Goal: Information Seeking & Learning: Learn about a topic

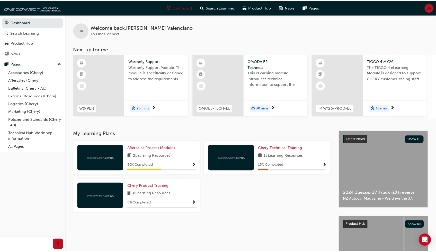
scroll to position [50, 0]
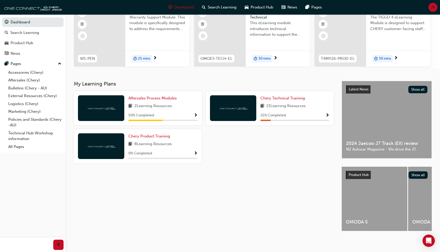
drag, startPoint x: 241, startPoint y: 175, endPoint x: 243, endPoint y: 180, distance: 5.9
click at [243, 178] on div "My Learning Plans Aftersales Process Modules 2 Learning Resources 50 % Complete…" at bounding box center [208, 160] width 268 height 159
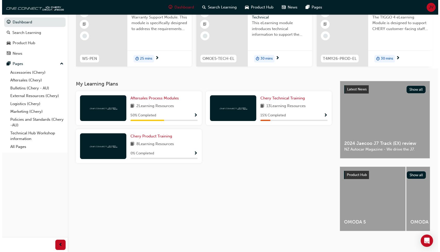
scroll to position [0, 0]
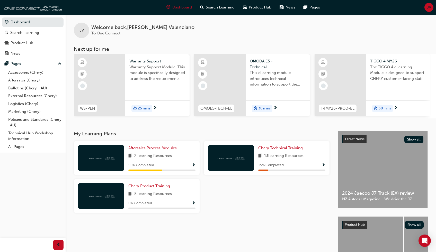
click at [149, 164] on div "Aftersales Process Modules 2 Learning Resources 50 % Completed" at bounding box center [161, 158] width 67 height 26
click at [102, 161] on img at bounding box center [101, 158] width 28 height 5
click at [163, 149] on span "Aftersales Process Modules" at bounding box center [152, 148] width 48 height 5
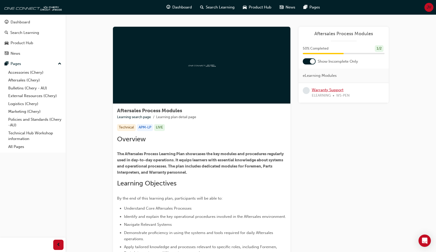
click at [324, 90] on link "Warranty Support" at bounding box center [328, 90] width 32 height 5
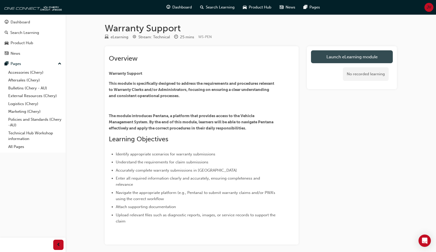
click at [341, 56] on link "Launch eLearning module" at bounding box center [352, 56] width 82 height 13
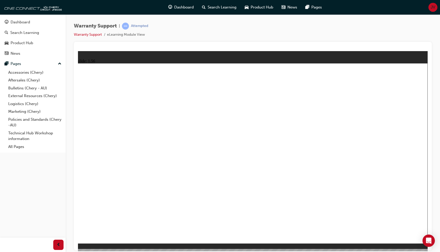
drag, startPoint x: 327, startPoint y: 158, endPoint x: 334, endPoint y: 159, distance: 6.5
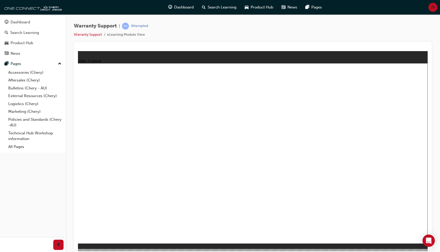
drag, startPoint x: 416, startPoint y: 235, endPoint x: 243, endPoint y: 209, distance: 174.9
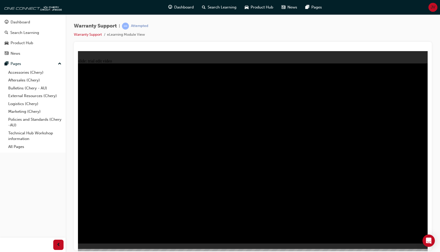
drag, startPoint x: 399, startPoint y: 82, endPoint x: 270, endPoint y: 118, distance: 133.4
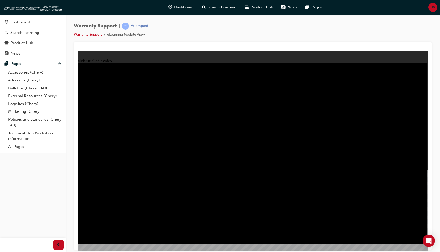
drag, startPoint x: 305, startPoint y: 131, endPoint x: 302, endPoint y: 130, distance: 2.9
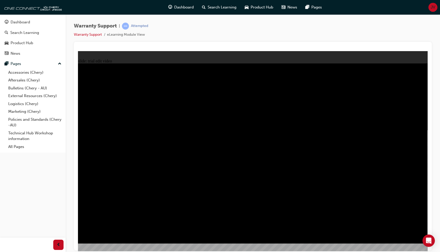
drag, startPoint x: 169, startPoint y: 127, endPoint x: 171, endPoint y: 124, distance: 3.3
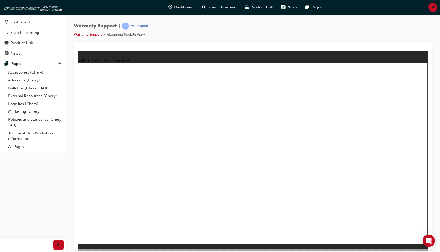
radio input "true"
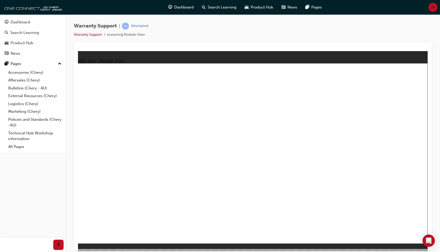
radio input "true"
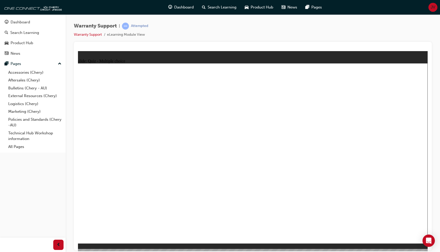
radio input "true"
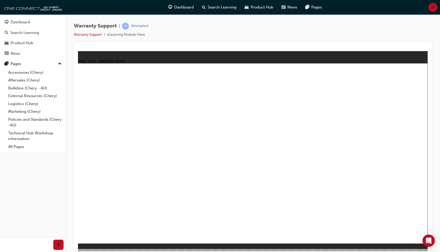
radio input "true"
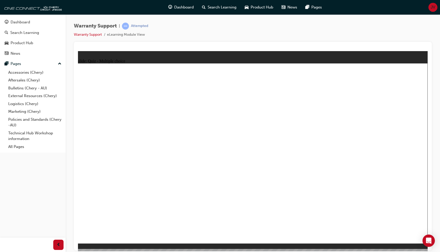
radio input "true"
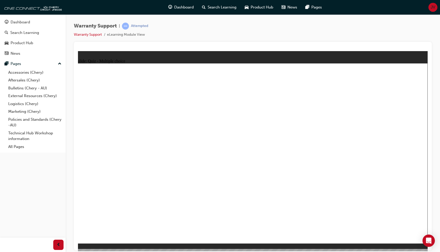
radio input "true"
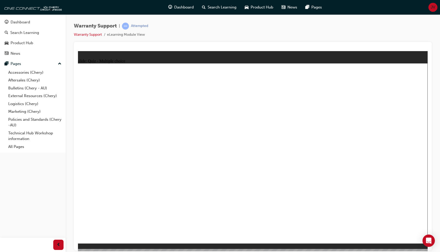
radio input "true"
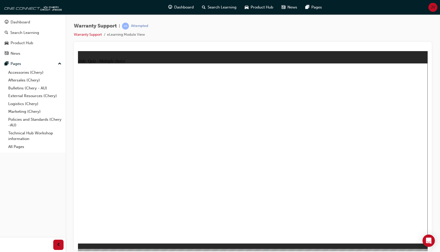
radio input "true"
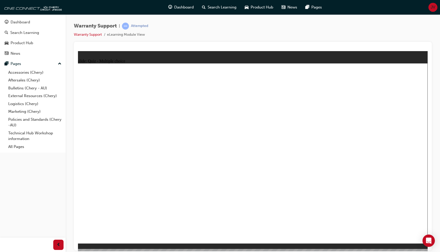
radio input "true"
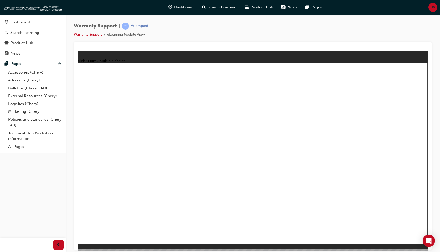
radio input "true"
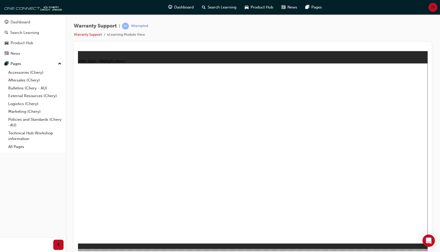
radio input "true"
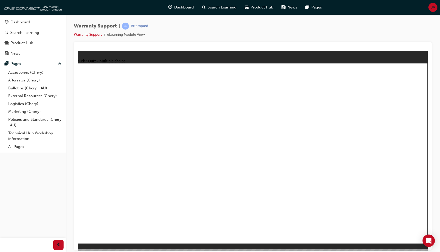
radio input "true"
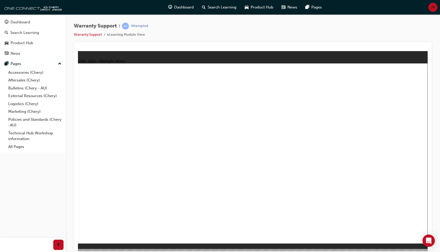
radio input "true"
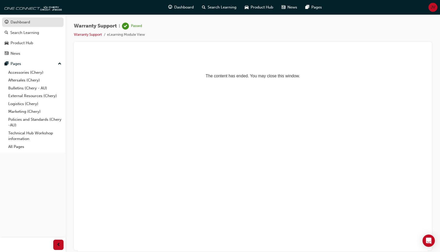
click at [19, 24] on div "Dashboard" at bounding box center [21, 22] width 20 height 6
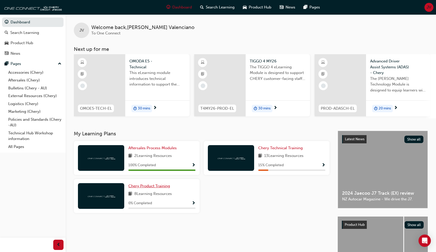
click at [156, 189] on span "Chery Product Training" at bounding box center [149, 186] width 42 height 5
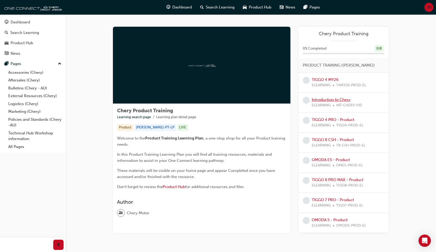
click at [332, 99] on link "Introduction to Chery" at bounding box center [331, 99] width 39 height 5
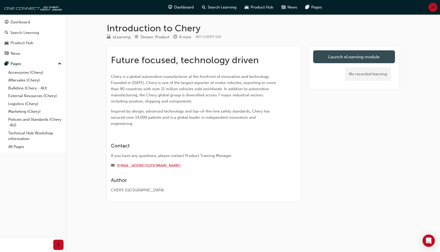
click at [338, 54] on link "Launch eLearning module" at bounding box center [354, 56] width 82 height 13
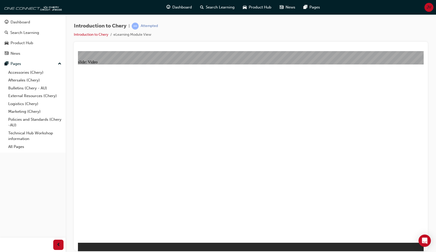
type input "311"
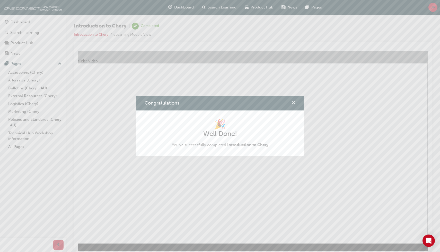
click at [294, 102] on span "cross-icon" at bounding box center [293, 103] width 4 height 5
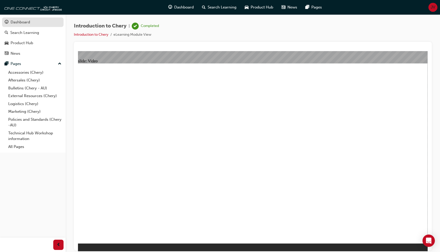
click at [17, 23] on div "Dashboard" at bounding box center [21, 22] width 20 height 6
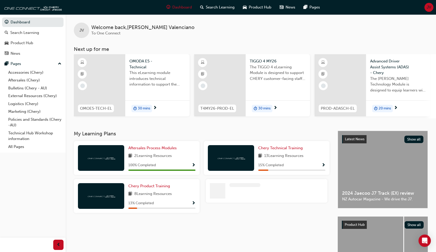
click at [126, 203] on div "Chery Product Training 8 Learning Resources 13 % Completed" at bounding box center [137, 196] width 126 height 34
drag, startPoint x: 106, startPoint y: 201, endPoint x: 100, endPoint y: 197, distance: 7.2
click at [100, 197] on div at bounding box center [101, 196] width 46 height 26
click at [137, 188] on span "Chery Product Training" at bounding box center [149, 186] width 42 height 5
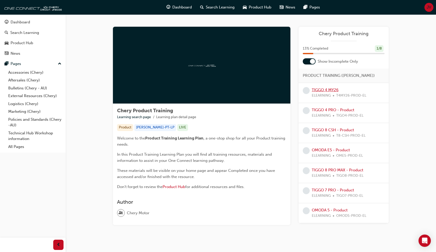
click at [320, 90] on link "TIGGO 4 MY26" at bounding box center [325, 90] width 27 height 5
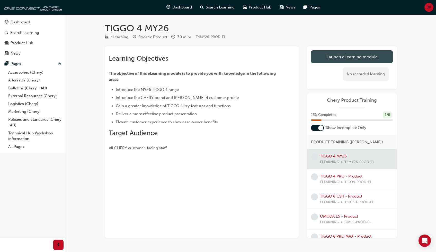
click at [344, 56] on link "Launch eLearning module" at bounding box center [352, 56] width 82 height 13
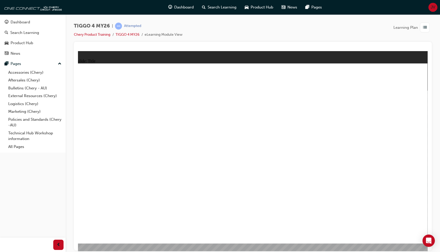
drag, startPoint x: 361, startPoint y: 228, endPoint x: 362, endPoint y: 222, distance: 6.3
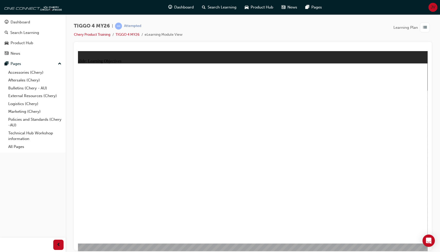
drag, startPoint x: 118, startPoint y: 197, endPoint x: 116, endPoint y: 197, distance: 2.6
drag, startPoint x: 256, startPoint y: 212, endPoint x: 263, endPoint y: 212, distance: 7.2
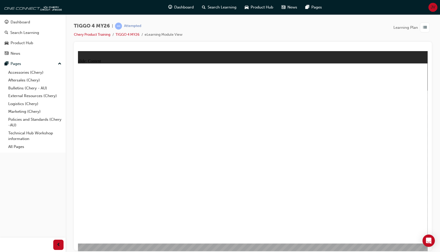
drag, startPoint x: 113, startPoint y: 160, endPoint x: 113, endPoint y: 164, distance: 4.1
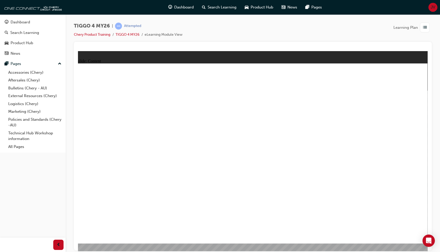
drag, startPoint x: 300, startPoint y: 141, endPoint x: 309, endPoint y: 141, distance: 8.5
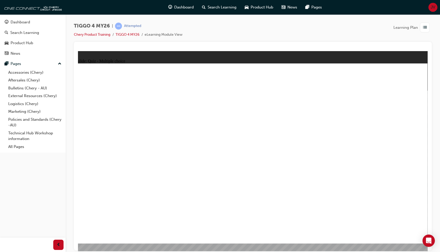
radio input "true"
drag, startPoint x: 322, startPoint y: 126, endPoint x: 117, endPoint y: 199, distance: 217.0
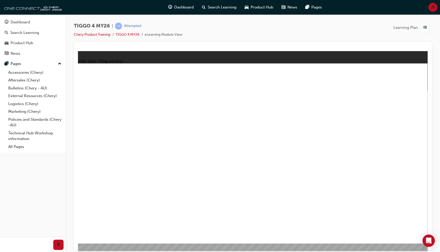
drag, startPoint x: 180, startPoint y: 126, endPoint x: 178, endPoint y: 193, distance: 66.9
drag, startPoint x: 381, startPoint y: 123, endPoint x: 383, endPoint y: 195, distance: 72.3
drag, startPoint x: 250, startPoint y: 129, endPoint x: 316, endPoint y: 196, distance: 94.4
drag, startPoint x: 120, startPoint y: 124, endPoint x: 239, endPoint y: 191, distance: 136.8
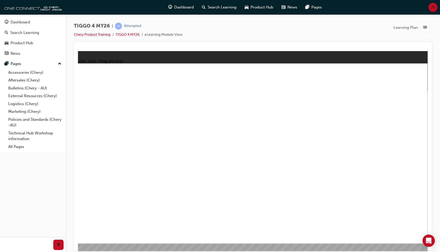
radio input "true"
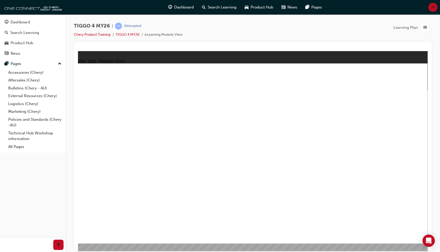
radio input "true"
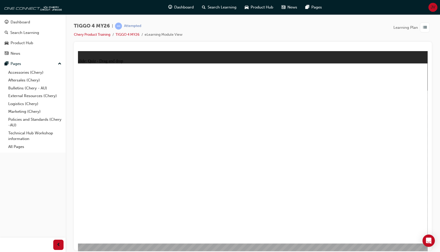
drag, startPoint x: 190, startPoint y: 156, endPoint x: 362, endPoint y: 122, distance: 175.9
drag, startPoint x: 184, startPoint y: 174, endPoint x: 327, endPoint y: 158, distance: 143.9
drag, startPoint x: 94, startPoint y: 197, endPoint x: 348, endPoint y: 159, distance: 256.2
drag, startPoint x: 113, startPoint y: 140, endPoint x: 356, endPoint y: 158, distance: 243.5
drag, startPoint x: 105, startPoint y: 159, endPoint x: 354, endPoint y: 167, distance: 249.1
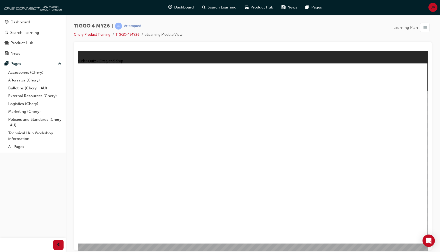
drag, startPoint x: 123, startPoint y: 176, endPoint x: 285, endPoint y: 113, distance: 173.7
drag, startPoint x: 185, startPoint y: 137, endPoint x: 279, endPoint y: 122, distance: 95.1
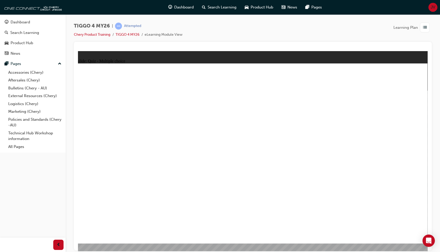
radio input "true"
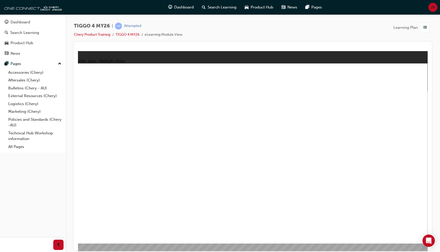
radio input "true"
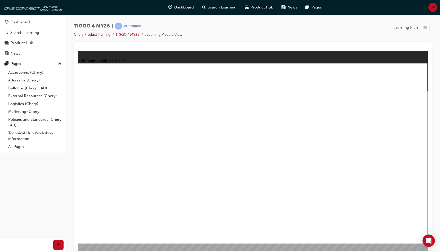
radio input "true"
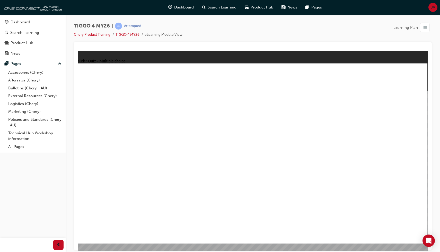
radio input "true"
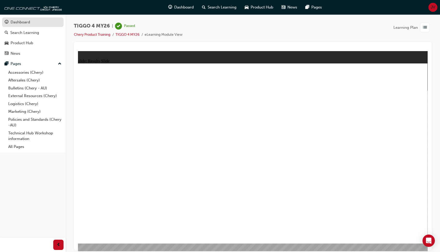
click at [27, 23] on div "Dashboard" at bounding box center [21, 22] width 20 height 6
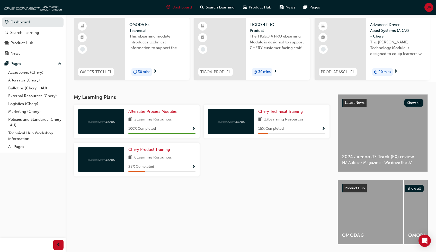
scroll to position [55, 0]
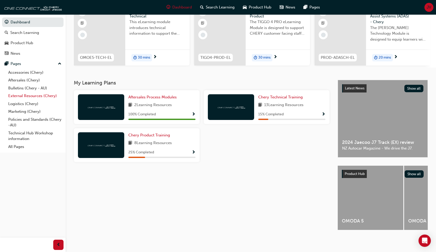
click at [27, 97] on link "External Resources (Chery)" at bounding box center [34, 96] width 57 height 8
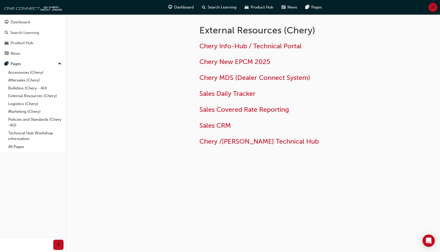
click at [248, 137] on div "Chery Info-Hub / Technical Portal Chery New EPCM 2025 Chery MDS (Dealer Connect…" at bounding box center [282, 94] width 167 height 104
click at [245, 139] on span "Chery /[PERSON_NAME] Technical Hub" at bounding box center [258, 142] width 119 height 8
click at [233, 143] on span "Chery /[PERSON_NAME] Technical Hub" at bounding box center [258, 142] width 119 height 8
